Goal: Book appointment/travel/reservation

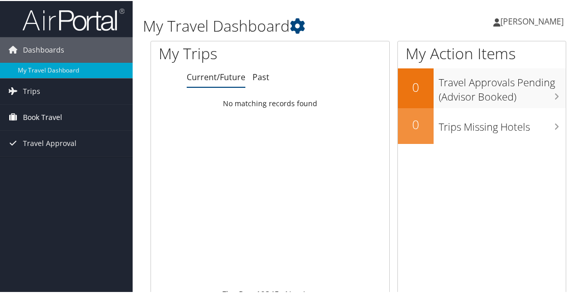
click at [34, 111] on span "Book Travel" at bounding box center [42, 115] width 39 height 25
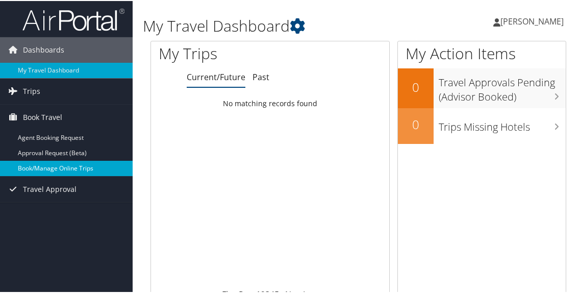
click at [53, 168] on link "Book/Manage Online Trips" at bounding box center [66, 167] width 133 height 15
